Goal: Find specific page/section: Find specific page/section

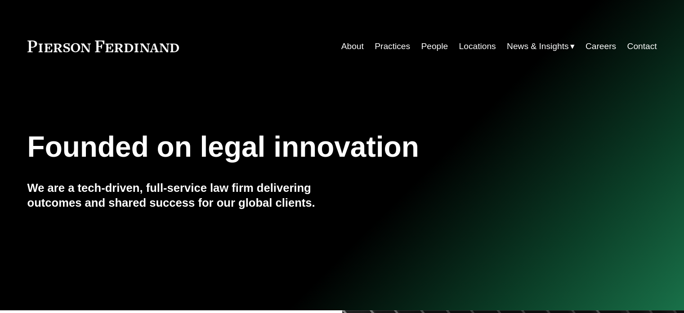
click at [422, 46] on link "People" at bounding box center [434, 46] width 27 height 17
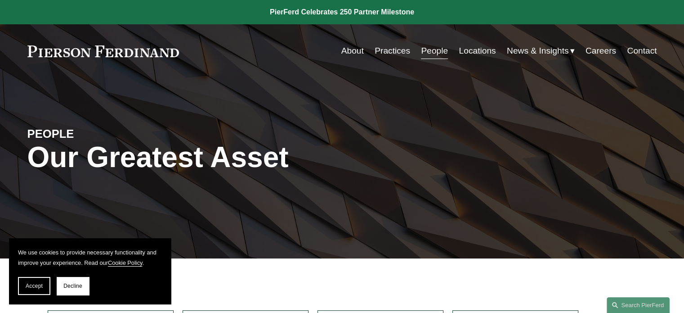
click at [399, 49] on link "Practices" at bounding box center [393, 50] width 36 height 17
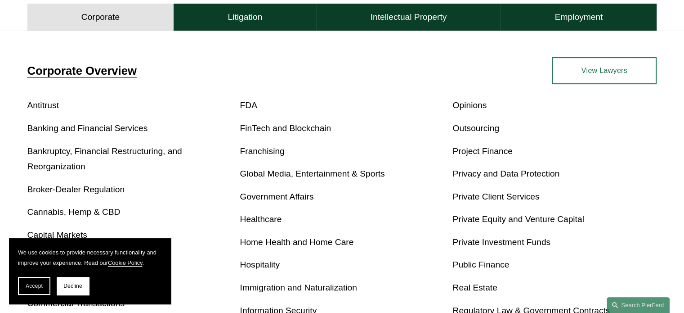
scroll to position [360, 0]
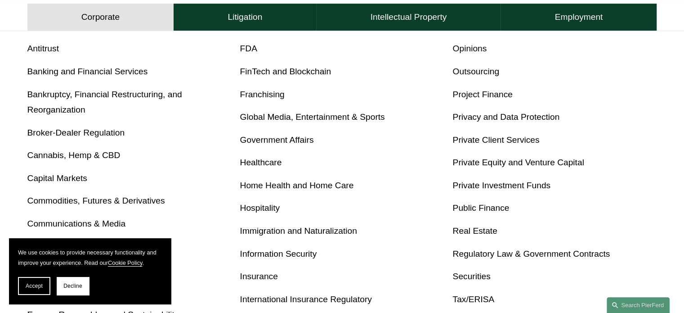
click at [513, 187] on link "Private Investment Funds" at bounding box center [502, 184] width 98 height 9
click at [80, 289] on button "Decline" at bounding box center [73, 286] width 32 height 18
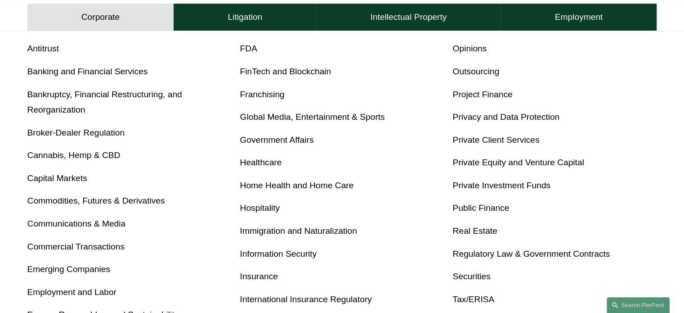
click at [486, 185] on link "Private Investment Funds" at bounding box center [502, 184] width 98 height 9
click at [502, 166] on link "Private Equity and Venture Capital" at bounding box center [518, 161] width 131 height 9
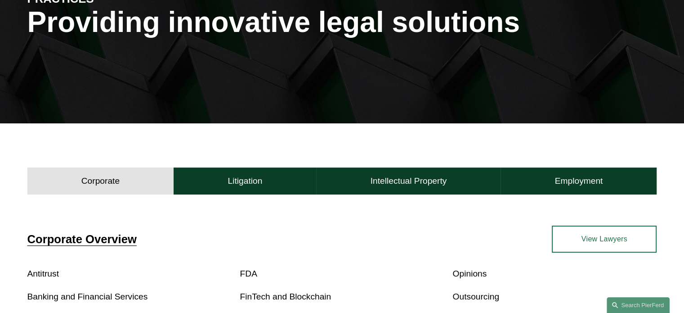
scroll to position [0, 0]
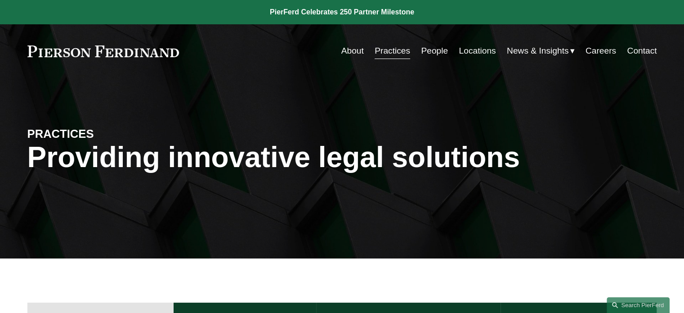
click at [425, 49] on link "People" at bounding box center [434, 50] width 27 height 17
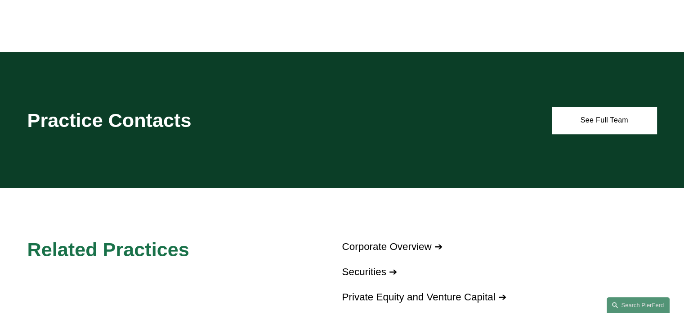
scroll to position [630, 0]
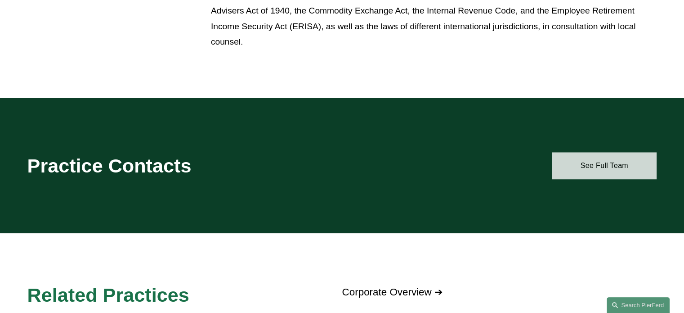
click at [609, 165] on link "See Full Team" at bounding box center [604, 165] width 105 height 27
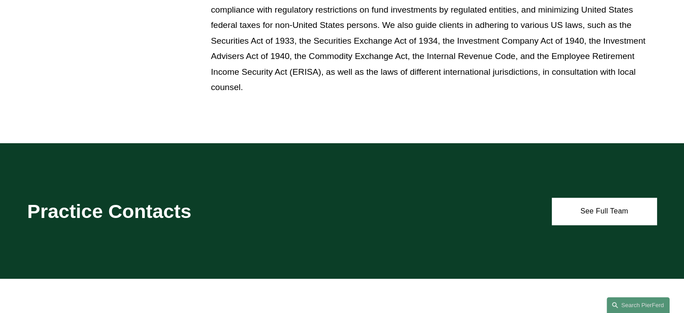
scroll to position [585, 0]
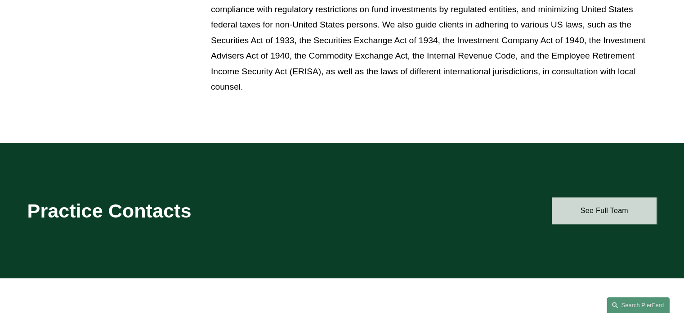
click at [593, 209] on link "See Full Team" at bounding box center [604, 210] width 105 height 27
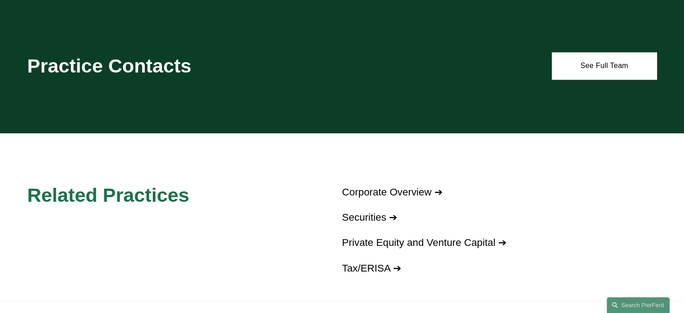
scroll to position [708, 0]
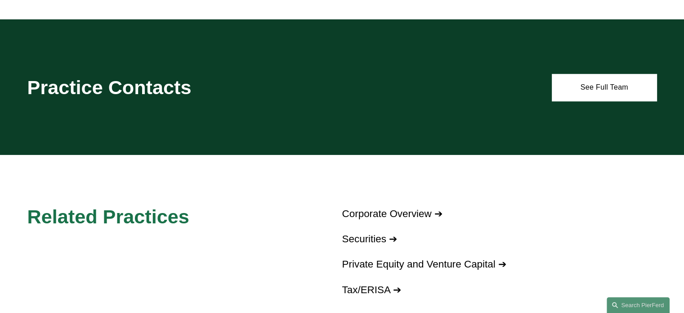
click at [483, 265] on link "Private Equity and Venture Capital ➔" at bounding box center [424, 263] width 164 height 11
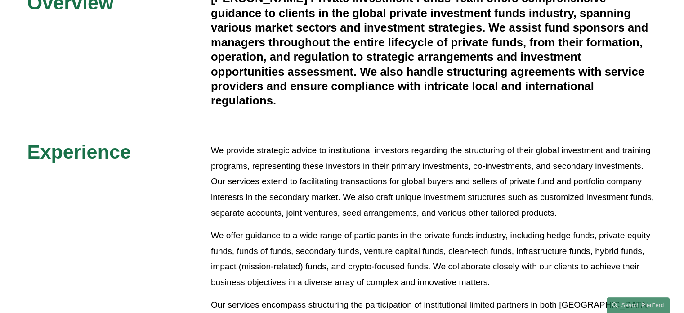
scroll to position [0, 0]
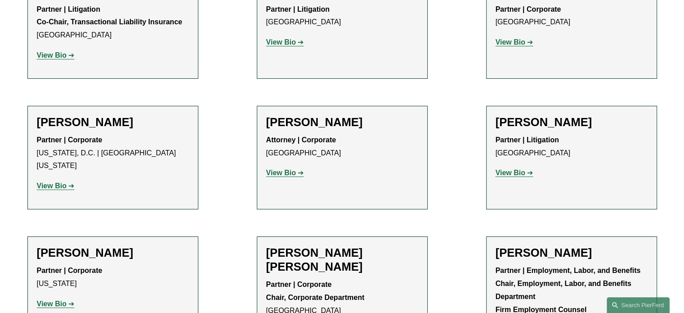
scroll to position [3149, 0]
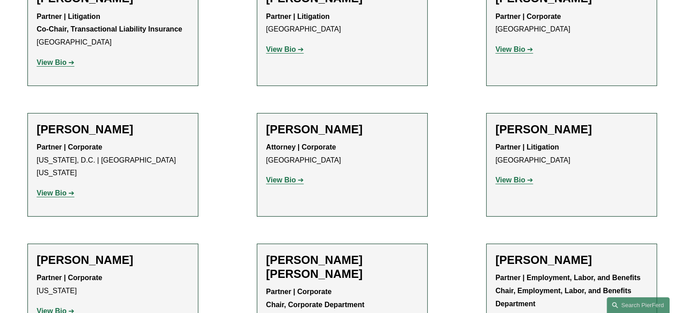
click at [280, 176] on strong "View Bio" at bounding box center [281, 180] width 30 height 8
